Goal: Task Accomplishment & Management: Complete application form

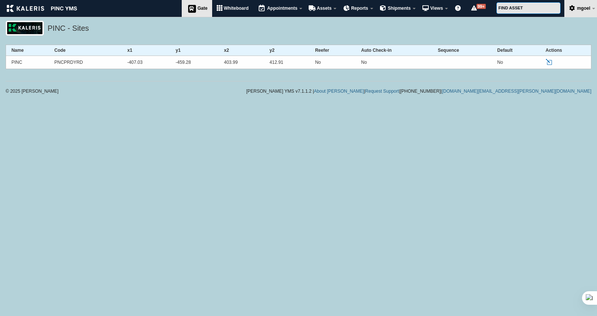
click at [188, 13] on link "Gate" at bounding box center [197, 8] width 30 height 17
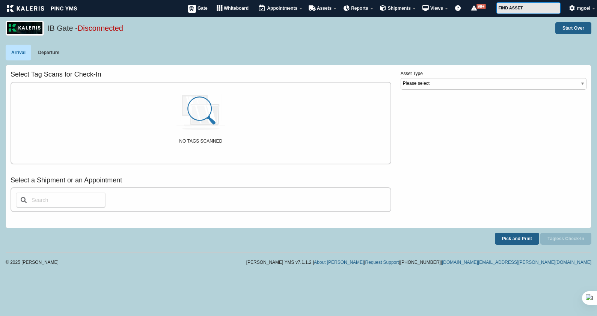
click at [66, 202] on input "text" at bounding box center [61, 200] width 90 height 15
type input "1"
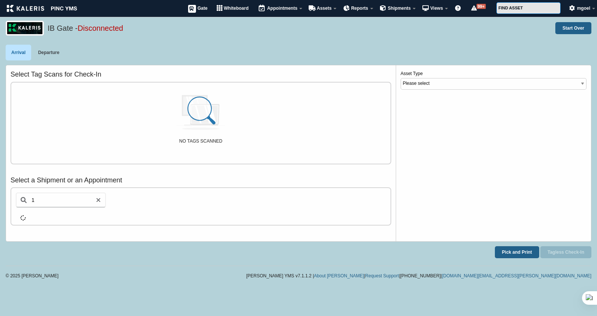
select select "1"
select select "AAGF"
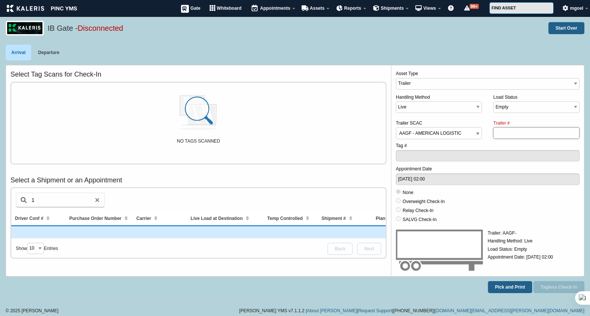
click at [521, 131] on input "Trailer #" at bounding box center [536, 133] width 86 height 12
type input "w"
click at [510, 128] on input "Trailer #" at bounding box center [536, 133] width 86 height 12
type input "i"
click at [488, 145] on label "Tag #" at bounding box center [488, 152] width 184 height 20
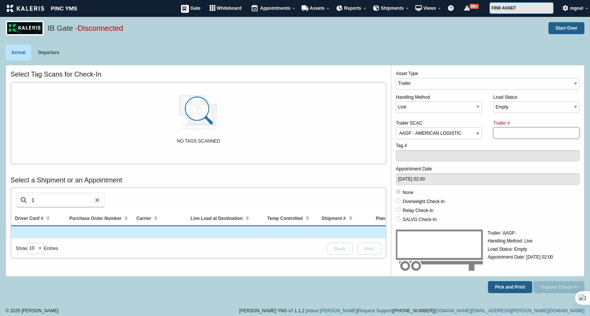
click at [516, 132] on input "Trailer #" at bounding box center [536, 133] width 86 height 12
type input "w"
type input "n"
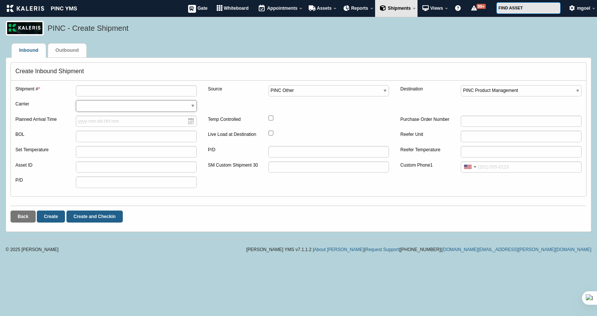
click at [119, 102] on select "*** - Select AACT - AAA COOPER TRANSPORTATION AAGF - AMERICAN LOGISTICS, INC. A…" at bounding box center [136, 106] width 121 height 12
click at [249, 36] on div "PINC - Create Shipment" at bounding box center [298, 33] width 597 height 24
drag, startPoint x: 30, startPoint y: 104, endPoint x: 13, endPoint y: 102, distance: 17.0
drag, startPoint x: 13, startPoint y: 102, endPoint x: 223, endPoint y: 97, distance: 210.3
click at [223, 97] on div "Source" at bounding box center [238, 92] width 60 height 15
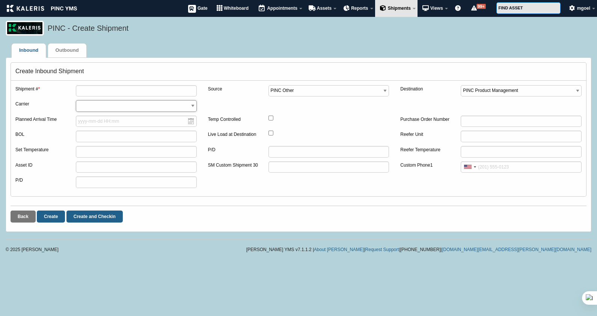
click at [165, 111] on select "*** - Select AACT - AAA COOPER TRANSPORTATION AAGF - AMERICAN LOGISTICS, INC. A…" at bounding box center [136, 106] width 121 height 12
click at [239, 50] on dl "Inbound Outbound" at bounding box center [298, 50] width 588 height 15
click at [230, 42] on div "PINC - Create Shipment" at bounding box center [298, 33] width 597 height 24
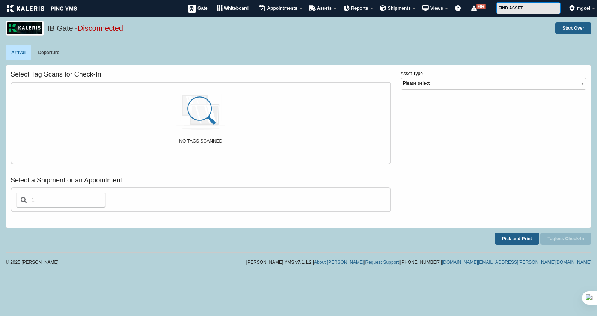
click at [80, 200] on input "1" at bounding box center [61, 200] width 90 height 15
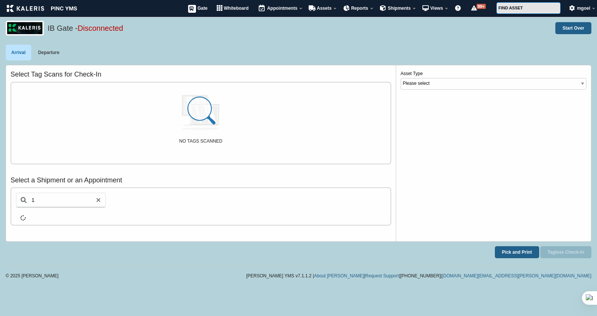
select select "1"
select select "AAGF"
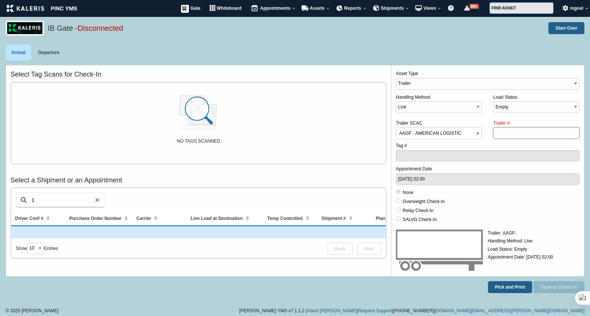
click at [499, 134] on input "Trailer #" at bounding box center [536, 133] width 86 height 12
type input "123"
click at [518, 120] on label "Trailer # 123" at bounding box center [536, 129] width 86 height 20
click at [518, 127] on input "123" at bounding box center [536, 133] width 86 height 12
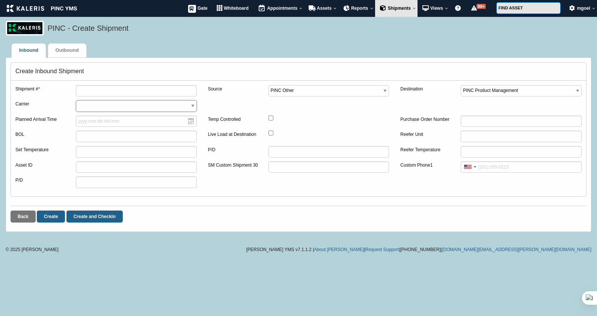
click at [115, 107] on select "*** - Select AACT - AAA COOPER TRANSPORTATION AAGF - AMERICAN LOGISTICS, INC. A…" at bounding box center [136, 106] width 121 height 12
click at [193, 11] on icon at bounding box center [191, 8] width 11 height 9
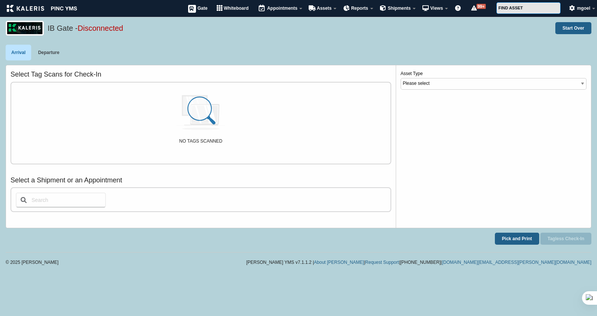
click at [51, 201] on input "text" at bounding box center [61, 200] width 90 height 15
click at [47, 202] on input "text" at bounding box center [61, 200] width 90 height 15
click at [45, 199] on input "text" at bounding box center [61, 200] width 90 height 15
click at [441, 83] on select "Please select Tanker CTC_Trailer Visitor Trailer Reefer Tractor" at bounding box center [494, 84] width 186 height 12
click at [413, 36] on div "IB Gate - Disconnected Start Over" at bounding box center [298, 33] width 597 height 24
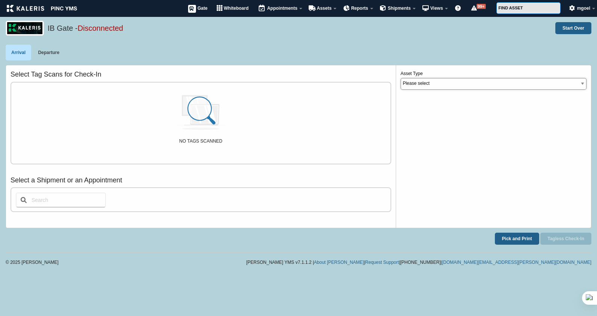
click at [449, 83] on select "Please select Tanker CTC_Trailer Visitor Trailer Reefer Tractor" at bounding box center [494, 84] width 186 height 12
select select "14"
click at [401, 78] on select "Please select Tanker CTC_Trailer Visitor Trailer Reefer Tractor" at bounding box center [494, 84] width 186 height 12
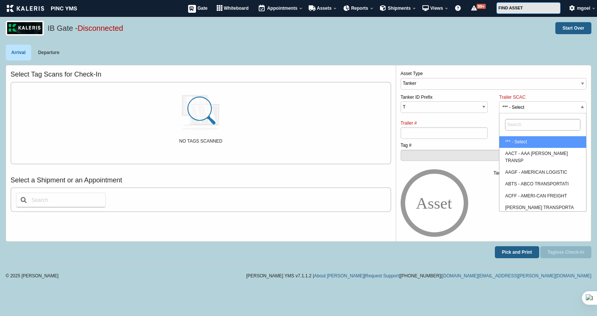
click at [533, 109] on span "*** - Select" at bounding box center [542, 108] width 87 height 12
click at [526, 94] on select "*** - Select AACT - AAA COOPER TRANSP AAGF - AMERICAN LOGISTIC ABTS - ABCO TRAN…" at bounding box center [526, 93] width 0 height 0
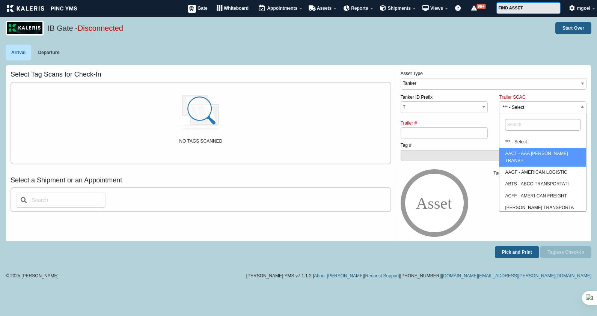
drag, startPoint x: 527, startPoint y: 152, endPoint x: 516, endPoint y: 153, distance: 11.0
select select "AACT"
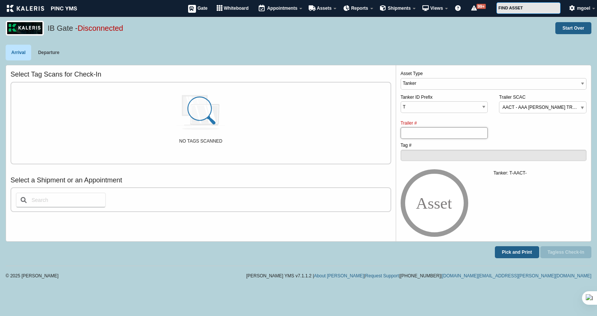
click at [435, 133] on input "Trailer #" at bounding box center [444, 133] width 87 height 12
type input "34556"
click at [570, 253] on button "Tagless Check-In" at bounding box center [565, 252] width 51 height 12
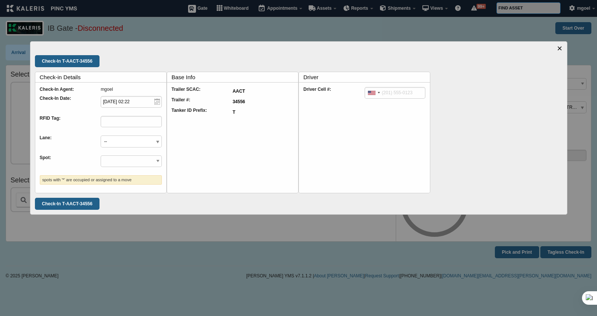
click at [560, 46] on link "×" at bounding box center [559, 48] width 5 height 9
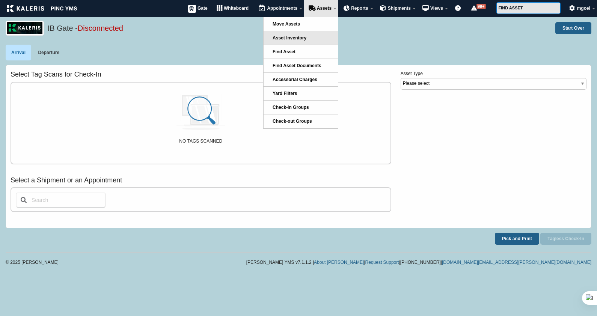
click at [305, 39] on span "Asset Inventory" at bounding box center [290, 37] width 34 height 5
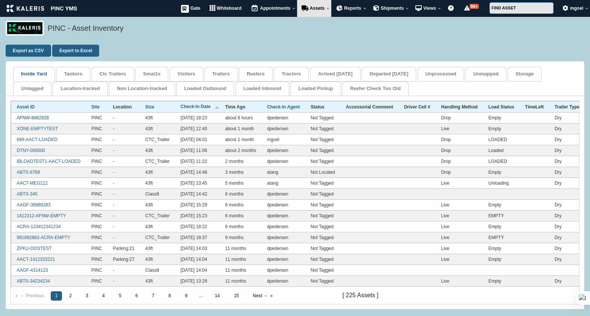
click at [36, 119] on link "AFNW-8882928" at bounding box center [33, 117] width 32 height 5
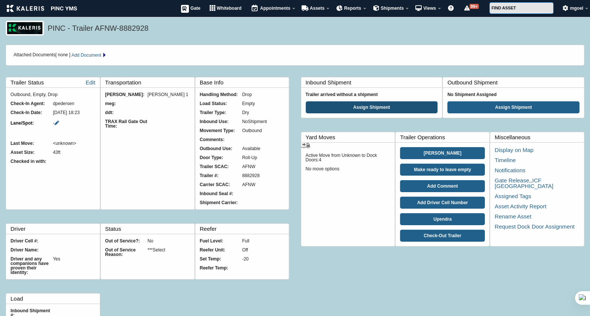
click at [376, 111] on button "Assign Shipment" at bounding box center [372, 107] width 132 height 12
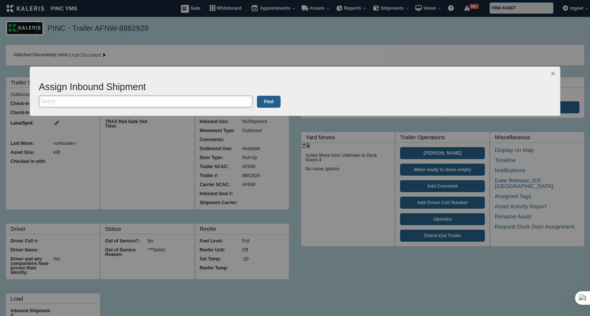
click at [150, 101] on input "text" at bounding box center [145, 102] width 213 height 12
click at [552, 73] on span "×" at bounding box center [552, 73] width 5 height 10
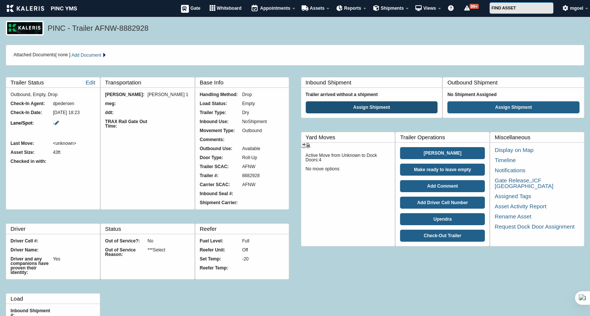
click at [372, 110] on button "Assign Shipment" at bounding box center [372, 107] width 132 height 12
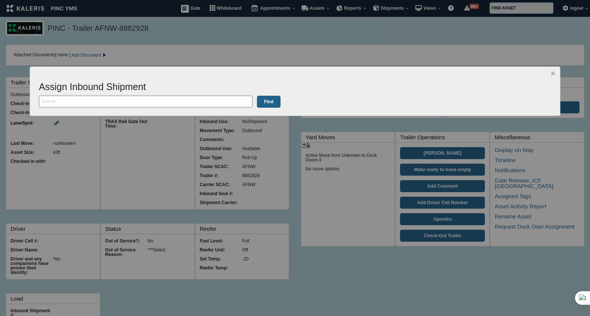
click at [133, 103] on input "text" at bounding box center [145, 102] width 213 height 12
click at [554, 74] on span "×" at bounding box center [552, 73] width 5 height 10
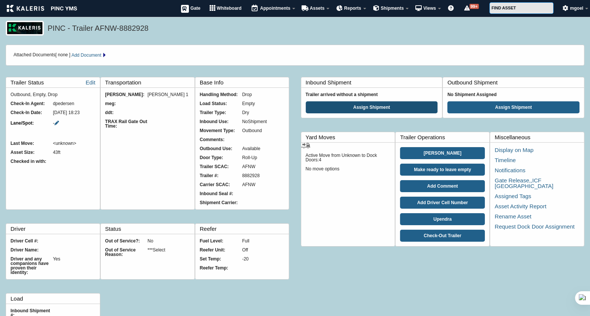
click at [355, 107] on button "Assign Shipment" at bounding box center [372, 107] width 132 height 12
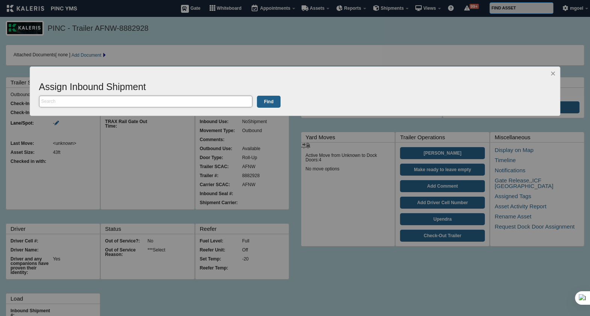
click at [131, 102] on input "text" at bounding box center [145, 102] width 213 height 12
click at [551, 74] on span "×" at bounding box center [552, 73] width 5 height 10
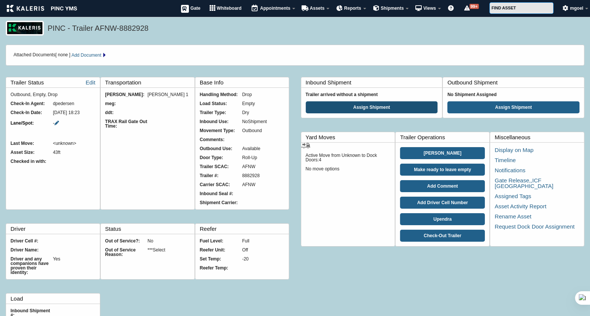
click at [350, 106] on button "Assign Shipment" at bounding box center [372, 107] width 132 height 12
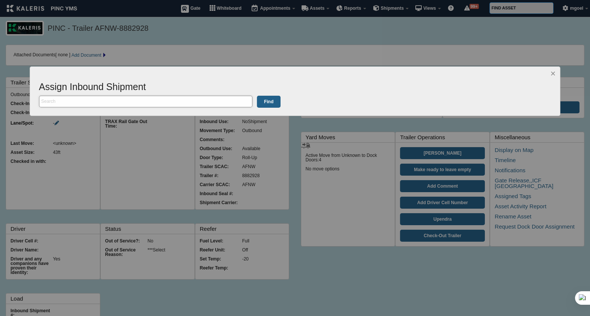
click at [181, 96] on input "text" at bounding box center [145, 102] width 213 height 12
type input "t"
click at [554, 72] on span "×" at bounding box center [552, 73] width 5 height 10
